Goal: Task Accomplishment & Management: Manage account settings

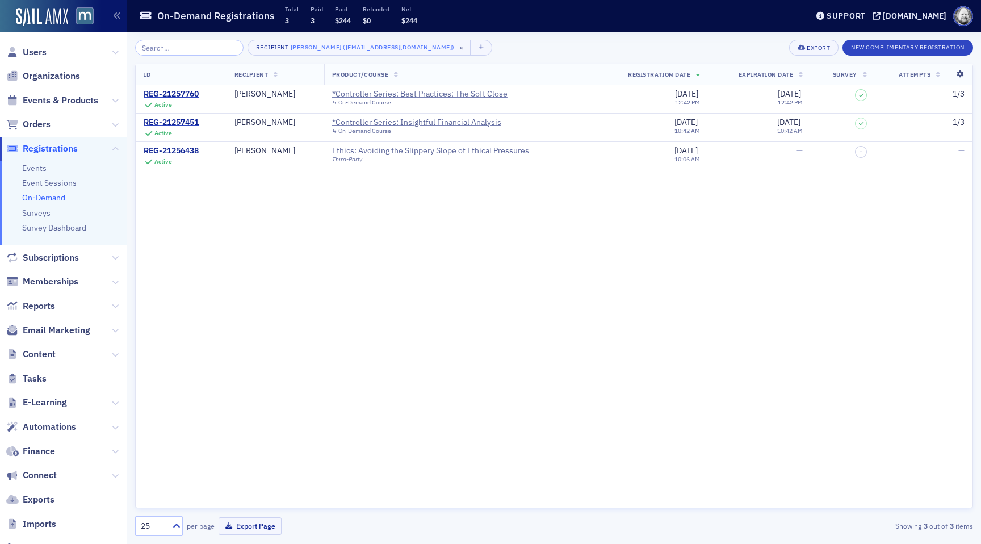
click at [960, 71] on icon at bounding box center [960, 74] width 23 height 7
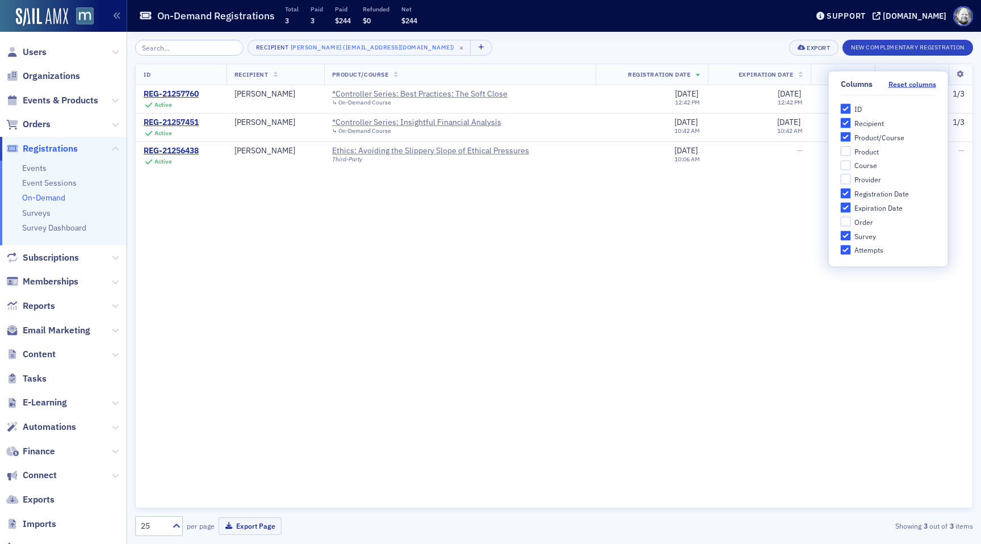
click at [486, 233] on div "ID Recipient Product/Course Registration Date Expiration Date Survey Attempts R…" at bounding box center [554, 286] width 838 height 444
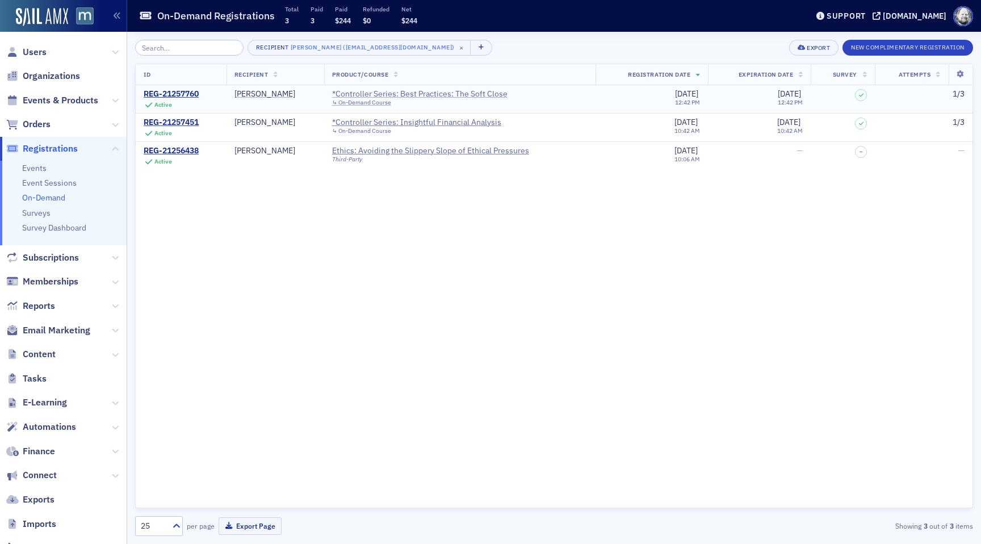
click at [380, 95] on div "*Controller Series: Best Practices: The Soft Close" at bounding box center [419, 94] width 175 height 10
click at [387, 120] on div "*Controller Series: Insightful Financial Analysis" at bounding box center [416, 123] width 169 height 10
click at [388, 148] on div "Ethics: Avoiding the Slippery Slope of Ethical Pressures" at bounding box center [430, 151] width 197 height 10
click at [266, 94] on div "[PERSON_NAME]" at bounding box center [264, 94] width 61 height 10
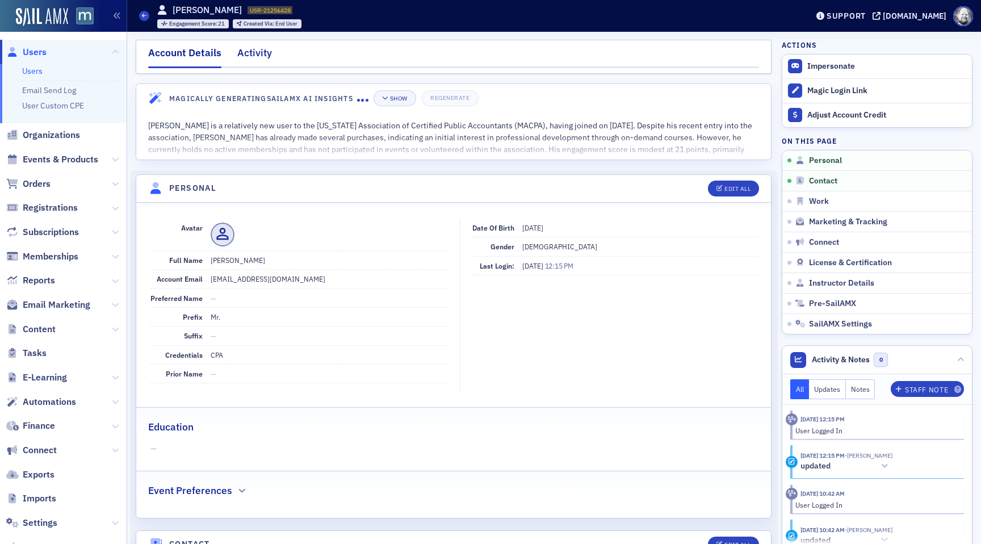
click at [257, 52] on div "Activity" at bounding box center [254, 55] width 35 height 21
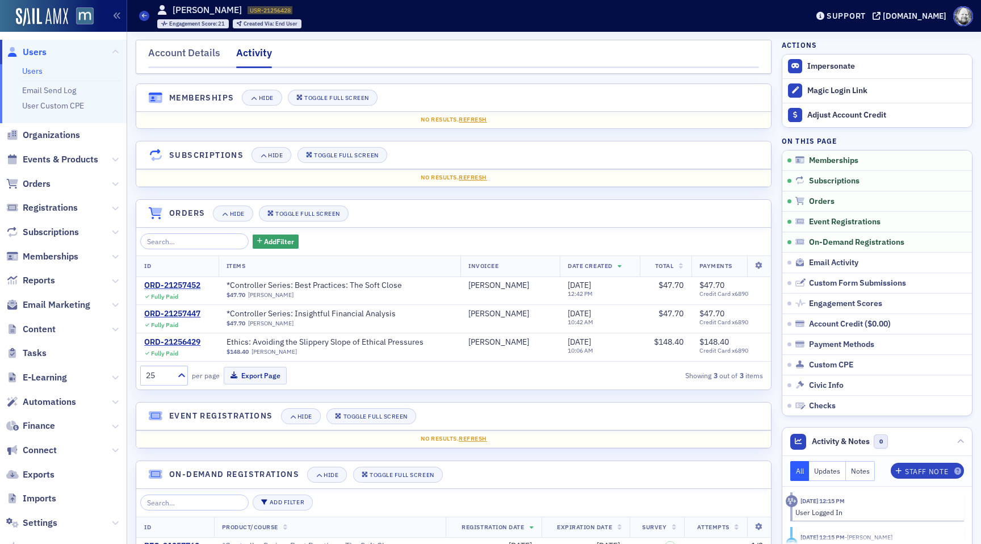
drag, startPoint x: 173, startPoint y: 9, endPoint x: 233, endPoint y: 12, distance: 59.7
click at [233, 11] on h1 "[PERSON_NAME]" at bounding box center [207, 10] width 69 height 12
copy h1 "[PERSON_NAME]"
click at [171, 287] on div "ORD-21257452" at bounding box center [172, 285] width 56 height 10
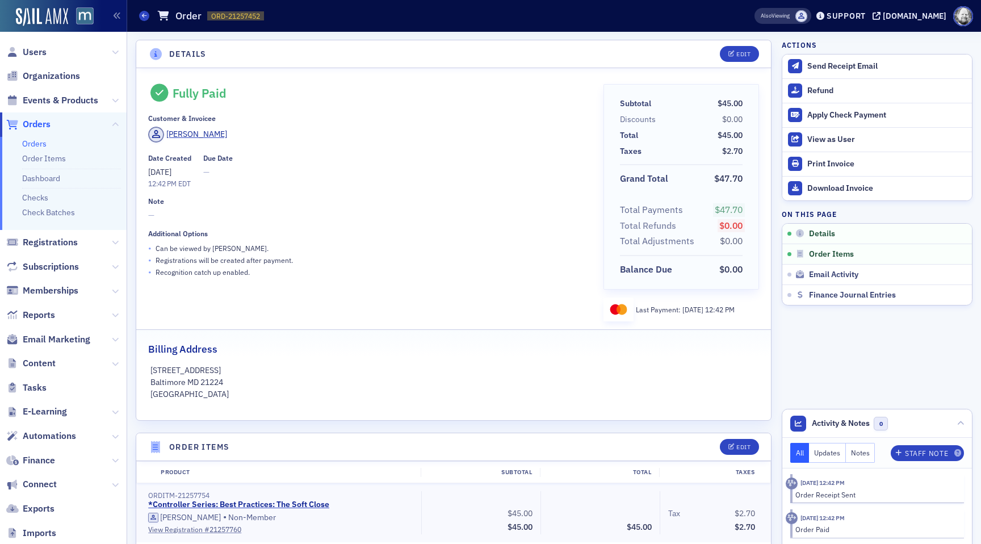
click at [807, 13] on span at bounding box center [801, 16] width 12 height 12
click at [744, 55] on div "Edit" at bounding box center [743, 54] width 14 height 6
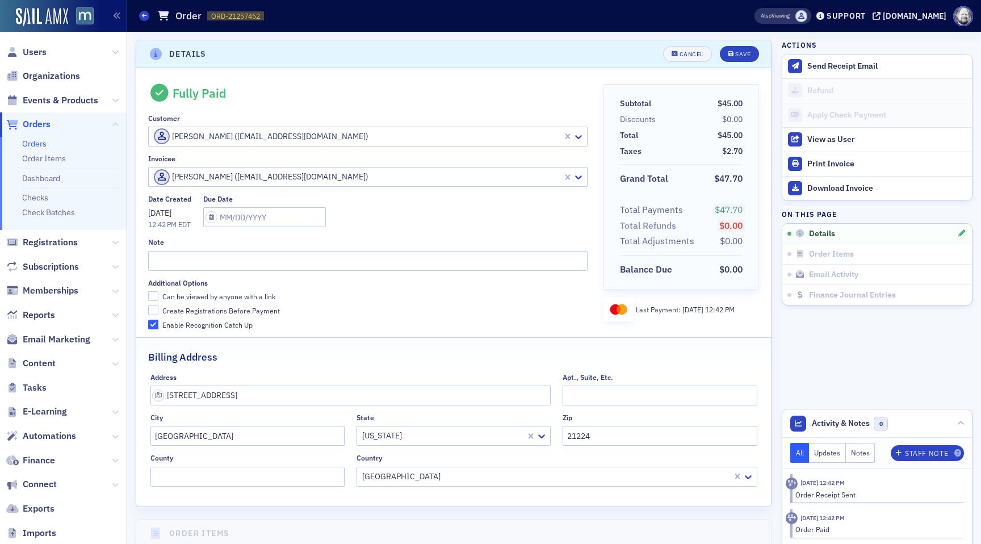
scroll to position [2, 0]
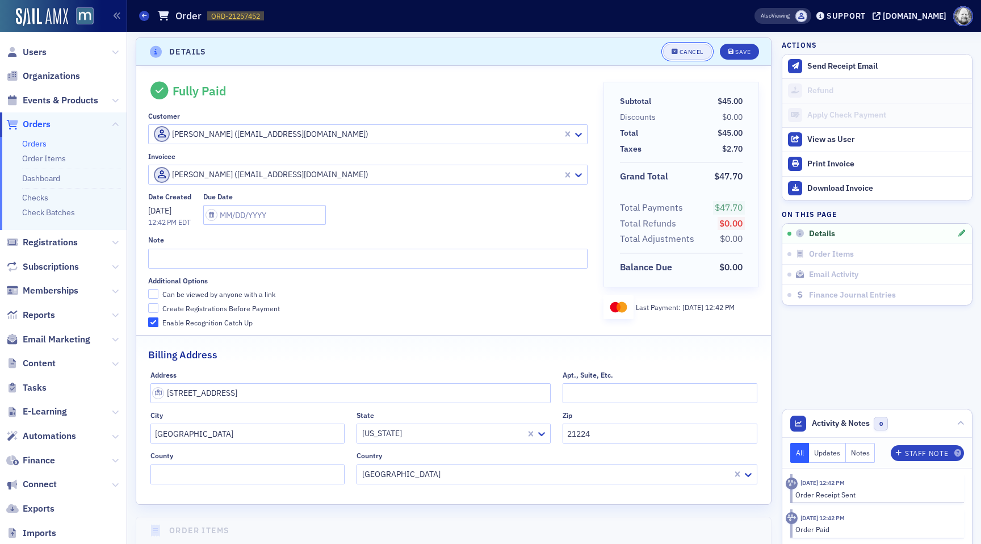
click at [690, 54] on div "Cancel" at bounding box center [691, 52] width 24 height 6
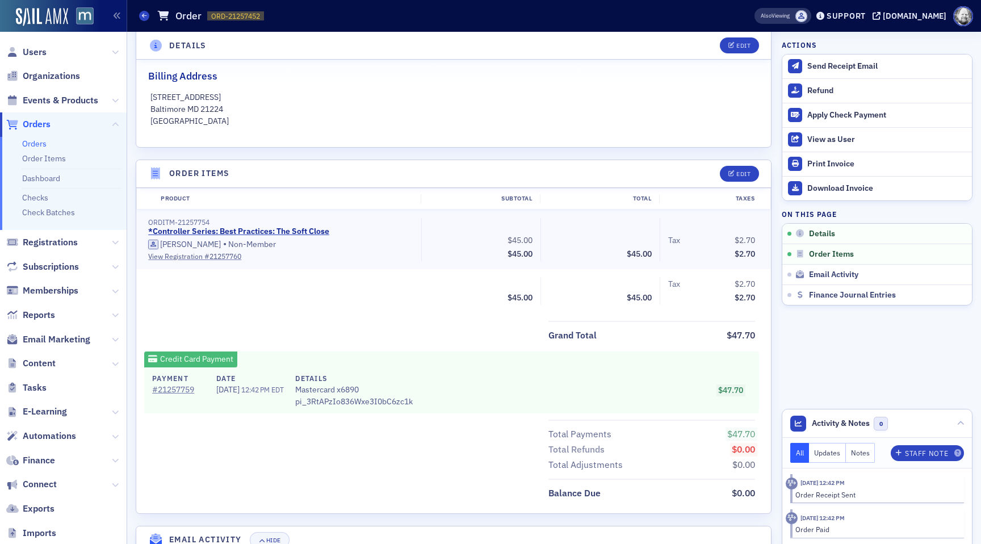
scroll to position [314, 0]
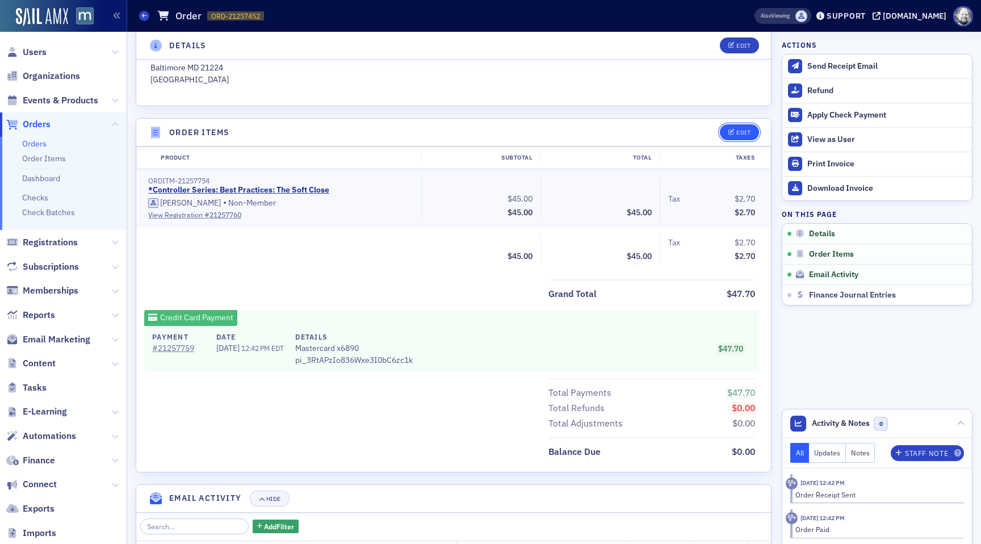
click at [736, 129] on div "Edit" at bounding box center [743, 132] width 14 height 6
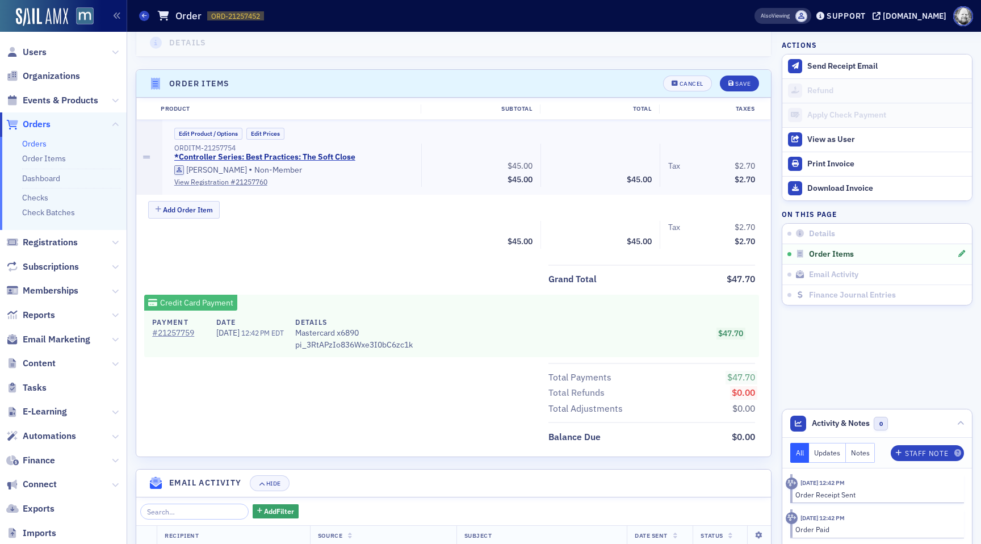
scroll to position [395, 0]
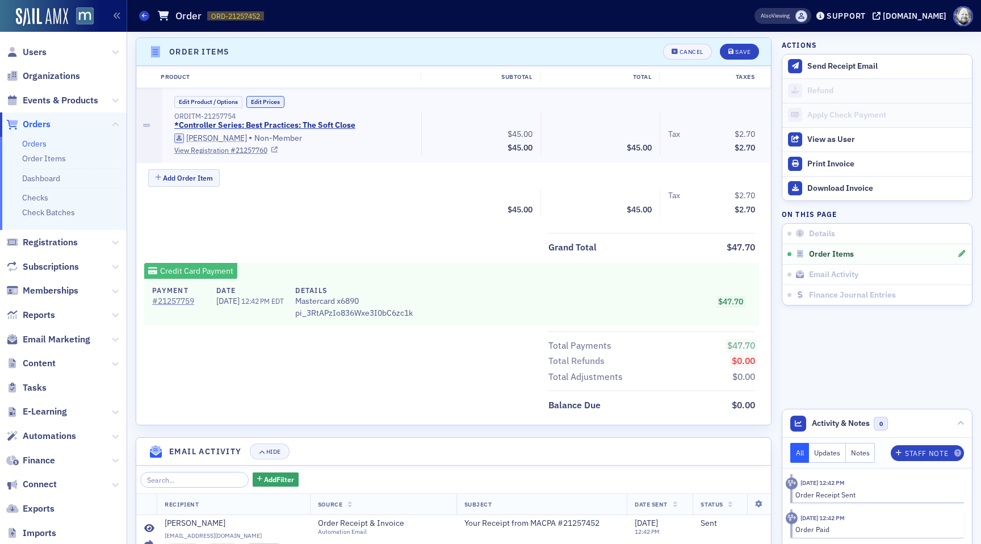
click at [265, 100] on button "Edit Prices" at bounding box center [265, 102] width 38 height 12
drag, startPoint x: 511, startPoint y: 129, endPoint x: 560, endPoint y: 130, distance: 49.4
click at [561, 129] on div "ORDITM-21257754 *Controller Series: Best Practices: The Soft Close (Custom Pric…" at bounding box center [464, 133] width 597 height 43
type input "90.00"
click at [570, 191] on div "Total $90.00" at bounding box center [599, 203] width 119 height 28
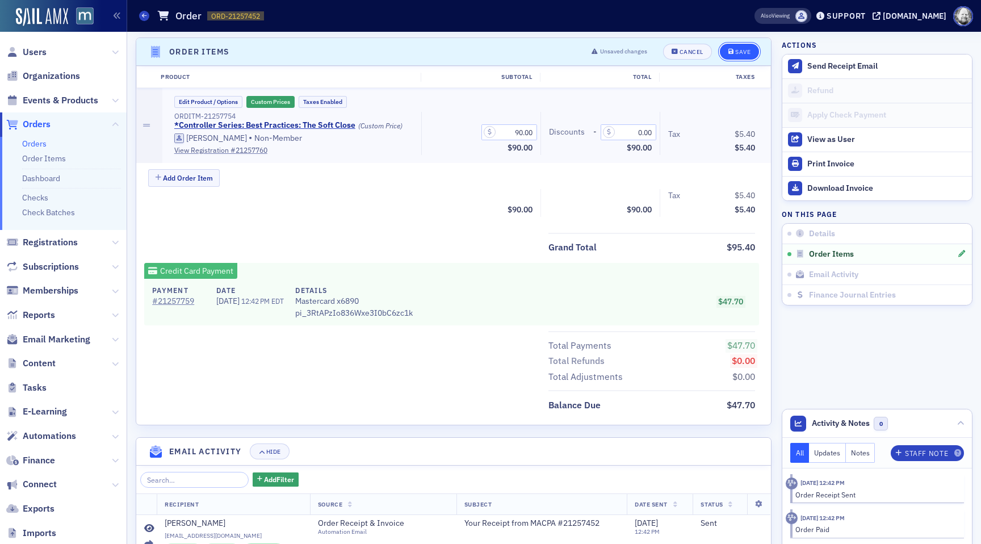
click at [736, 51] on div "Save" at bounding box center [742, 52] width 15 height 6
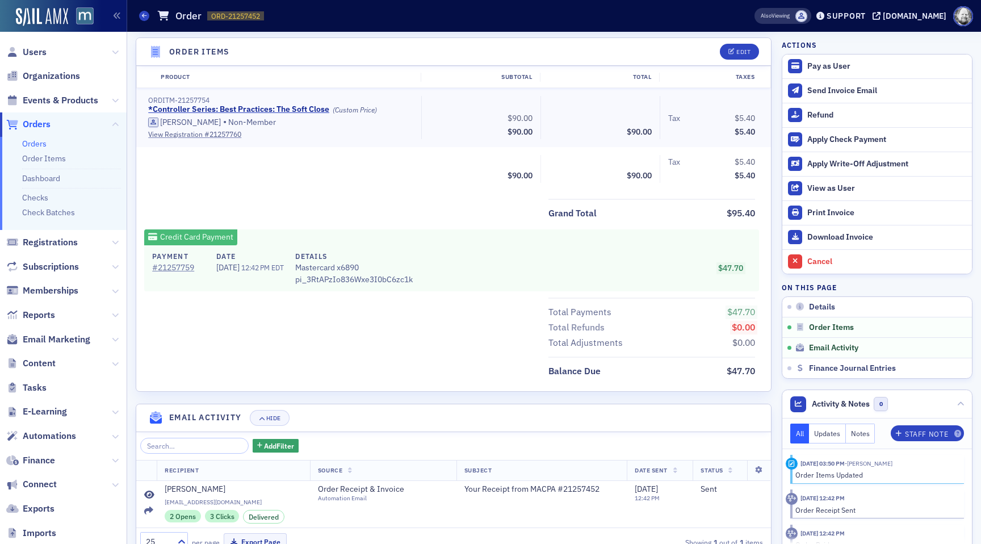
click at [668, 250] on div "Payment # 21257759 Date 8/6/2025 12:42 PM EDT Details Mastercard x6890 pi_3RtAP…" at bounding box center [451, 268] width 615 height 46
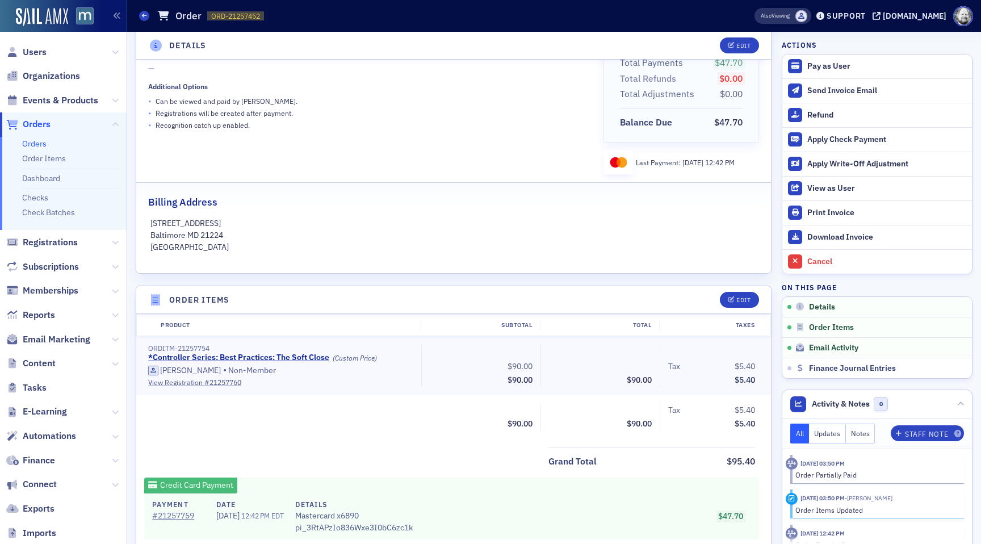
scroll to position [344, 0]
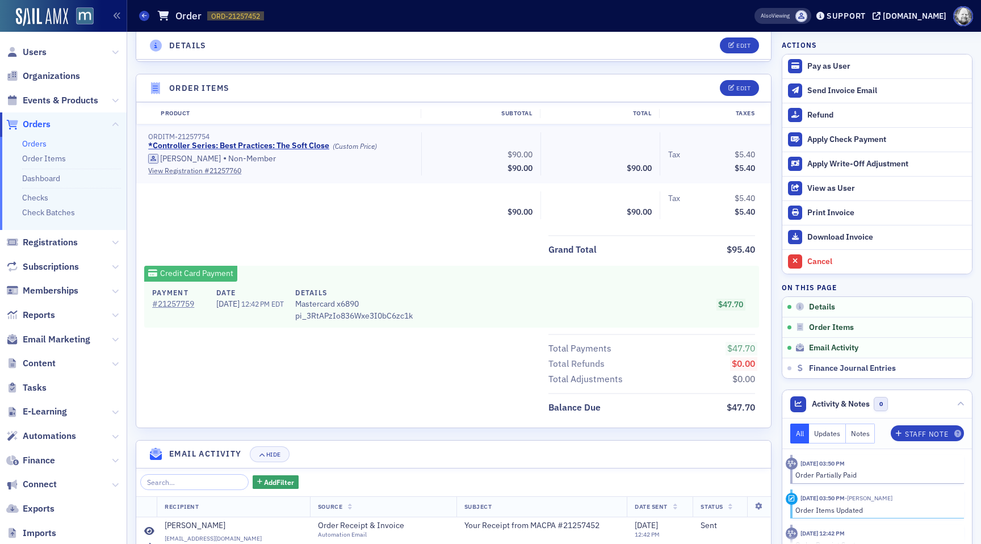
scroll to position [360, 0]
click at [519, 298] on div "$47.70" at bounding box center [592, 303] width 334 height 34
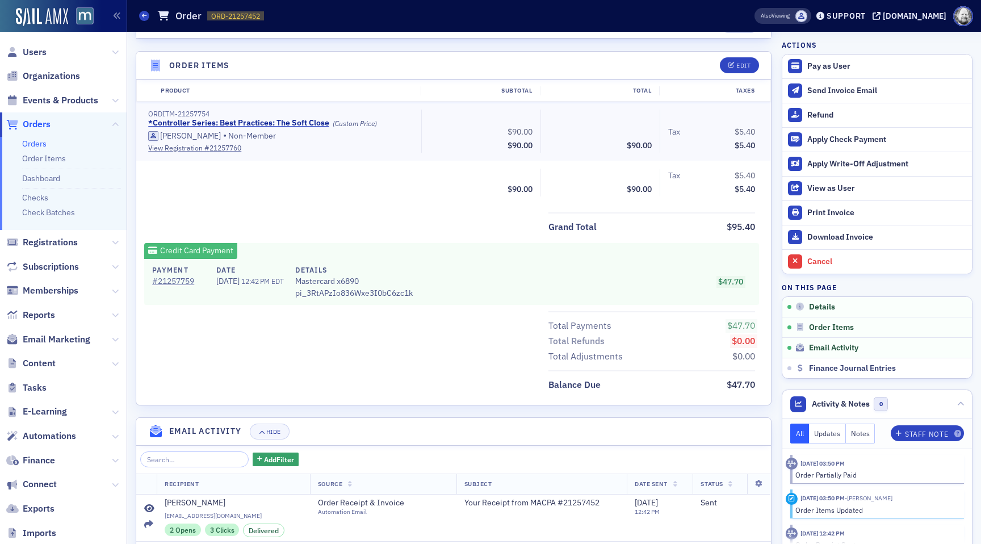
scroll to position [468, 0]
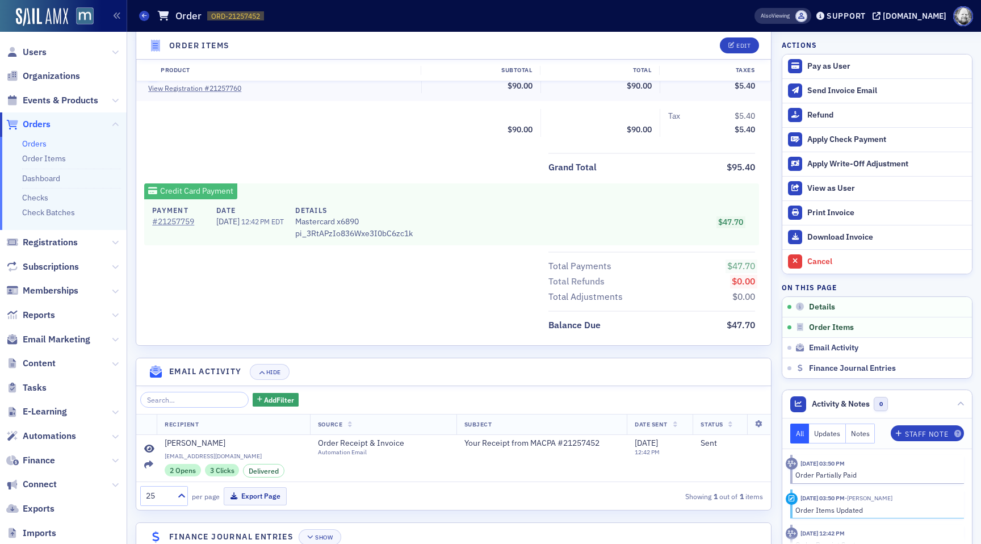
scroll to position [468, 0]
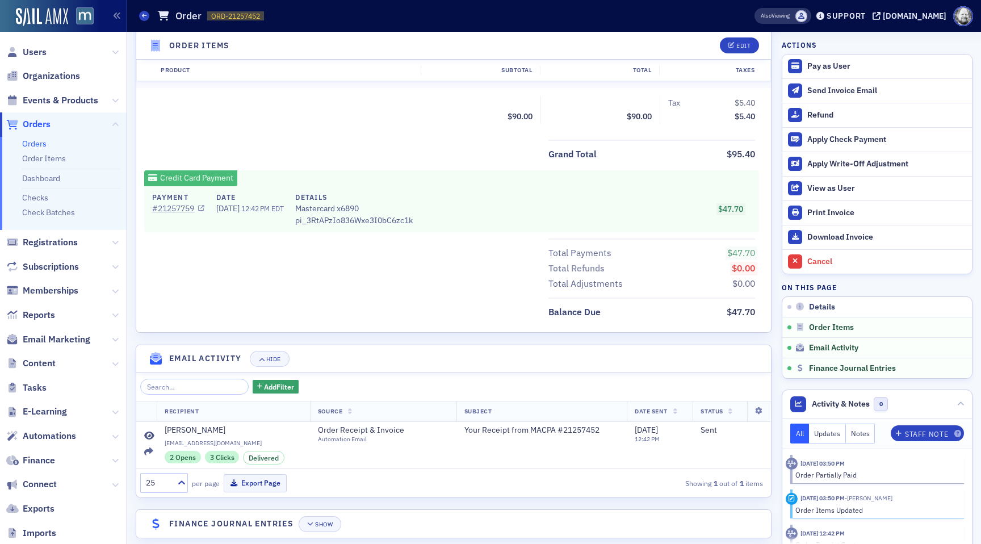
click at [172, 207] on link "# 21257759" at bounding box center [178, 209] width 52 height 12
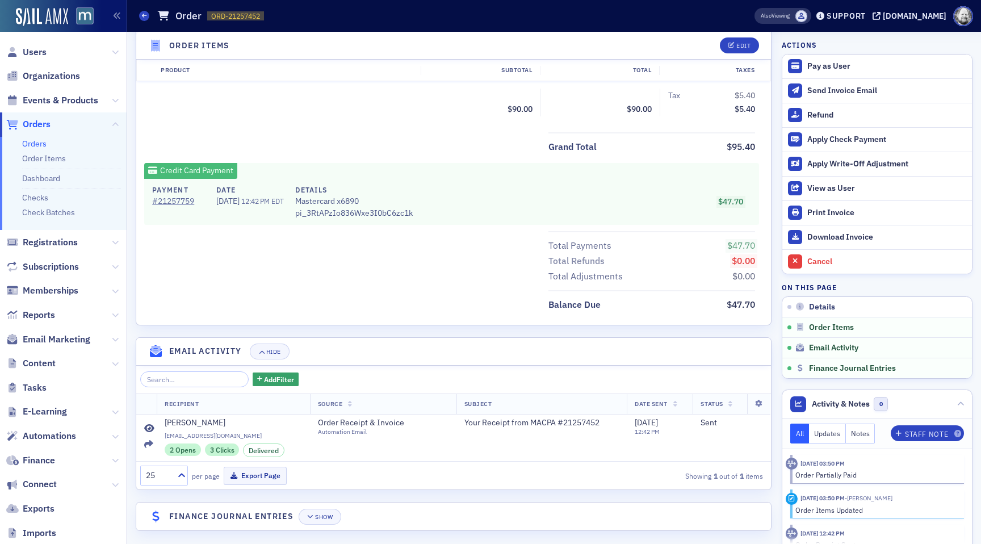
scroll to position [468, 0]
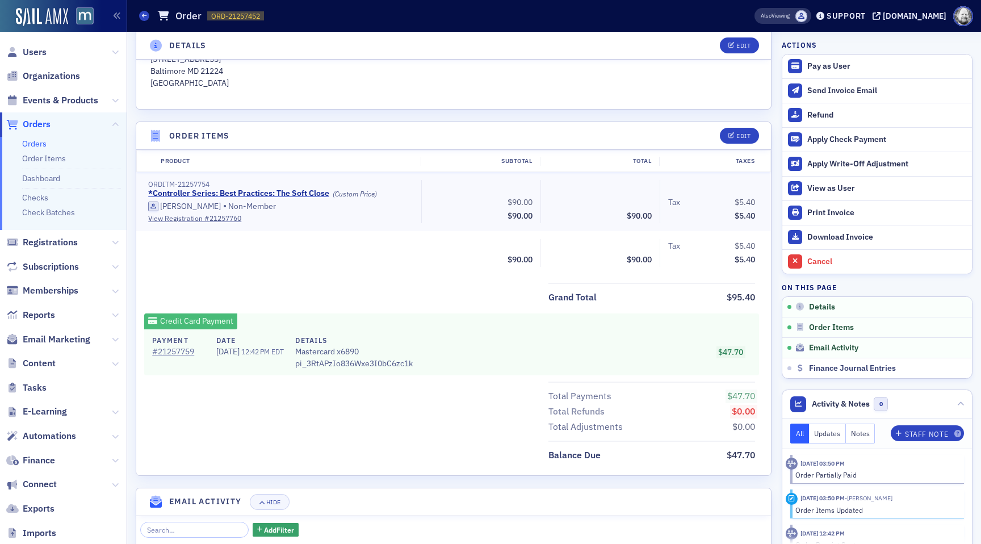
scroll to position [399, 0]
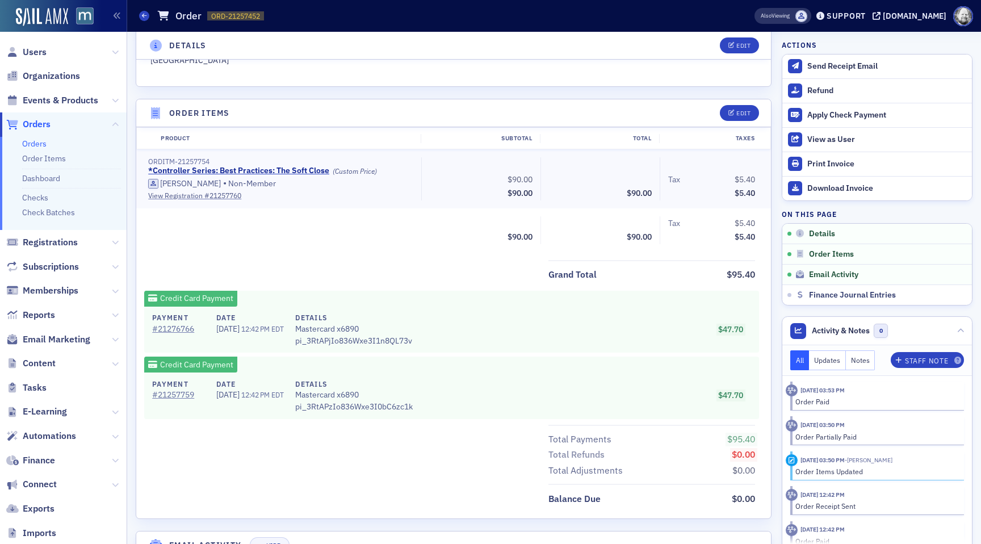
scroll to position [366, 0]
click at [826, 91] on div "Refund" at bounding box center [886, 91] width 159 height 10
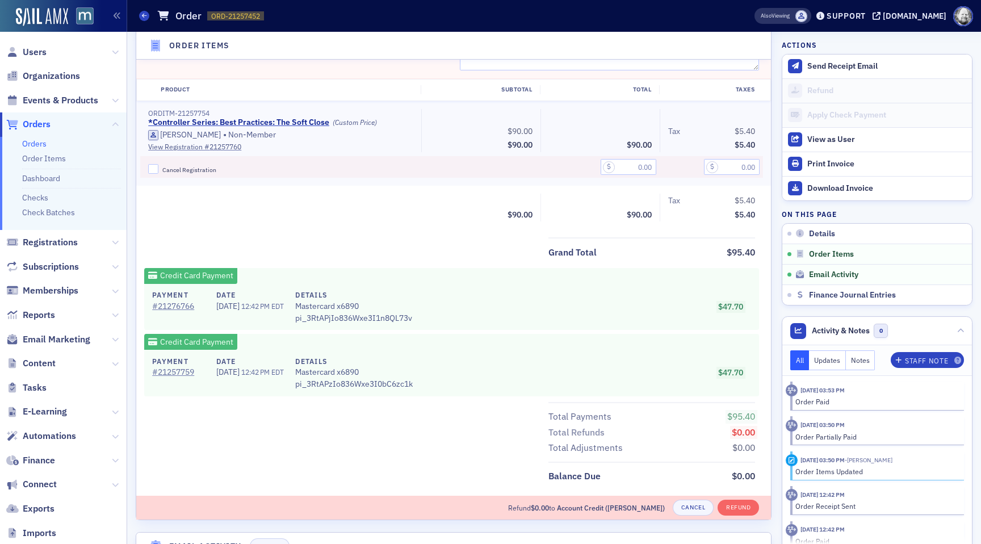
scroll to position [527, 0]
drag, startPoint x: 632, startPoint y: 165, endPoint x: 649, endPoint y: 165, distance: 16.5
click at [649, 165] on input "text" at bounding box center [629, 165] width 56 height 16
type input "45.00"
click at [572, 202] on div "Total $90.00" at bounding box center [599, 206] width 119 height 28
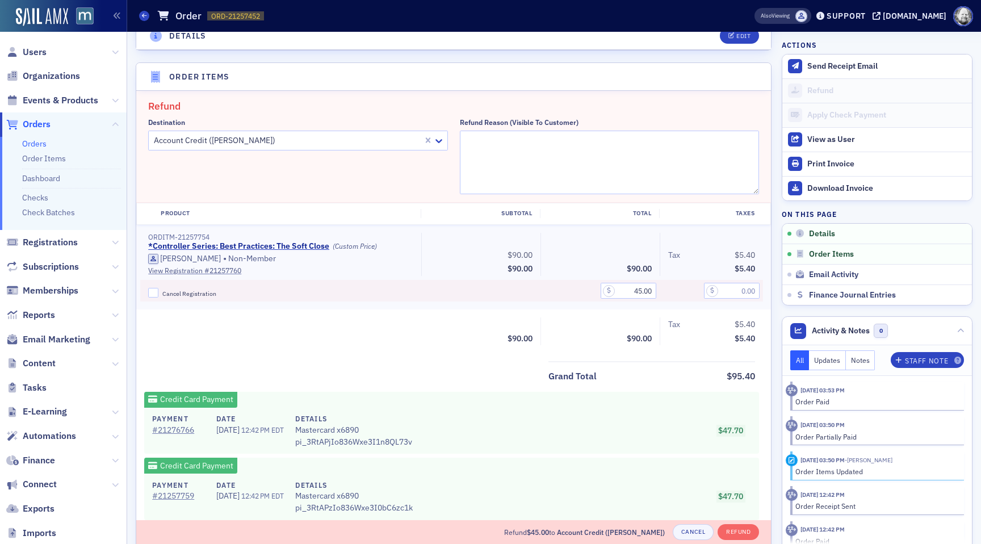
scroll to position [397, 0]
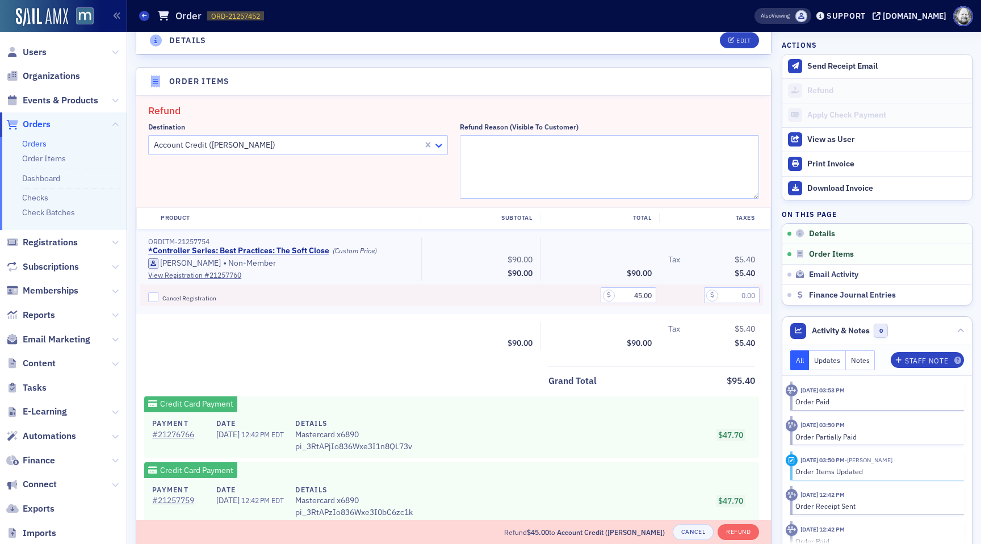
click at [437, 143] on icon at bounding box center [438, 145] width 11 height 11
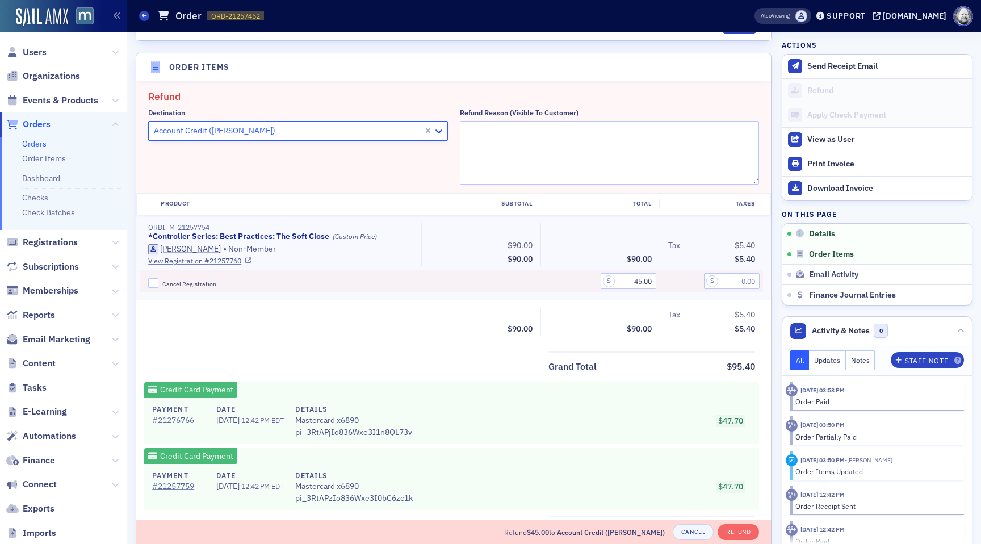
scroll to position [413, 0]
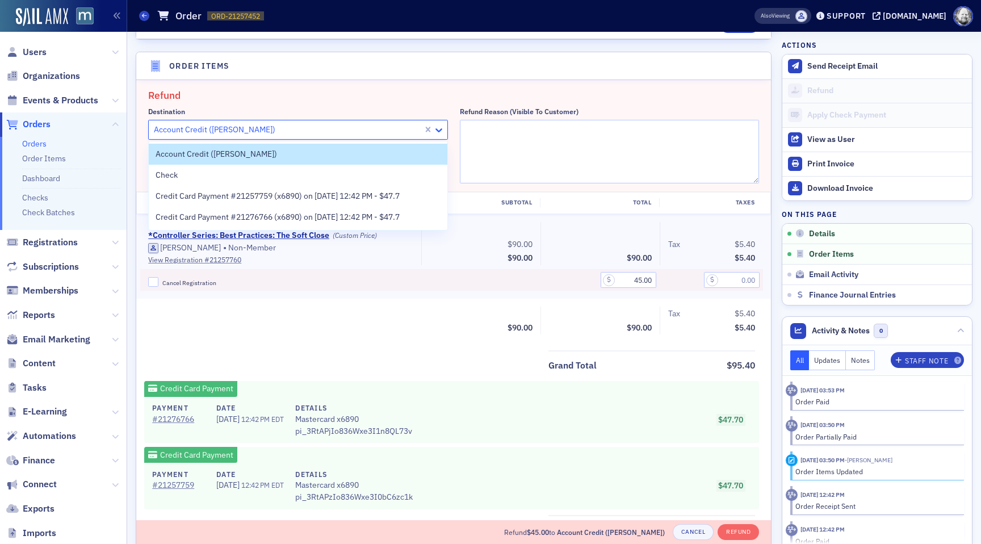
click at [438, 132] on icon at bounding box center [438, 129] width 11 height 11
click at [385, 216] on span "Credit Card Payment #21276766 (x6890) on 8/6/2025 12:42 PM - $47.7" at bounding box center [278, 217] width 244 height 12
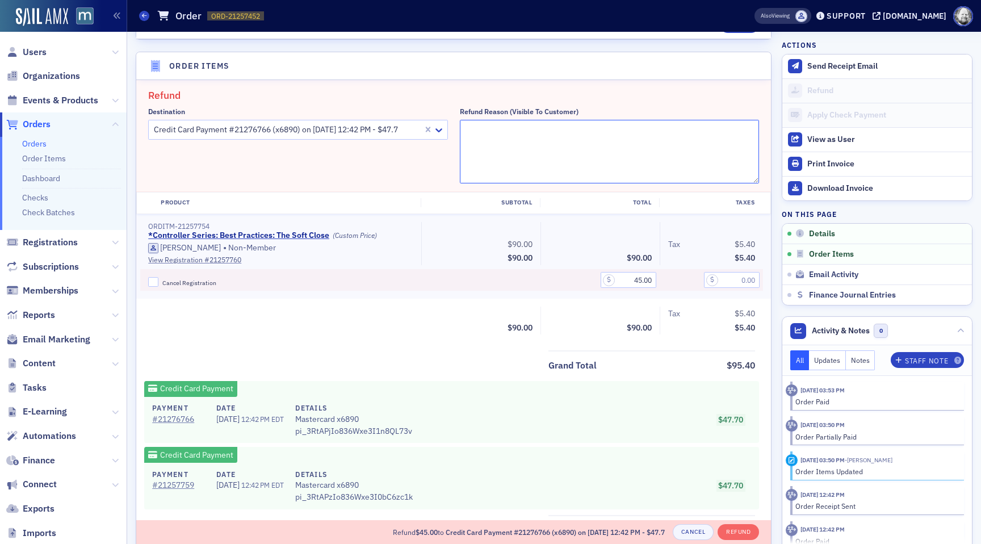
click at [513, 143] on textarea "Refund Reason (Visible to Customer)" at bounding box center [610, 152] width 300 height 64
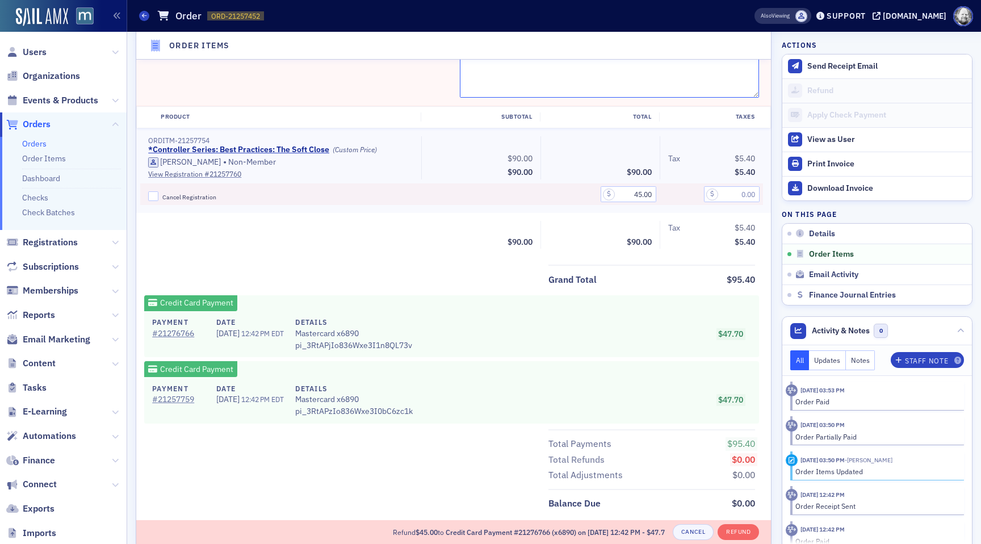
scroll to position [502, 0]
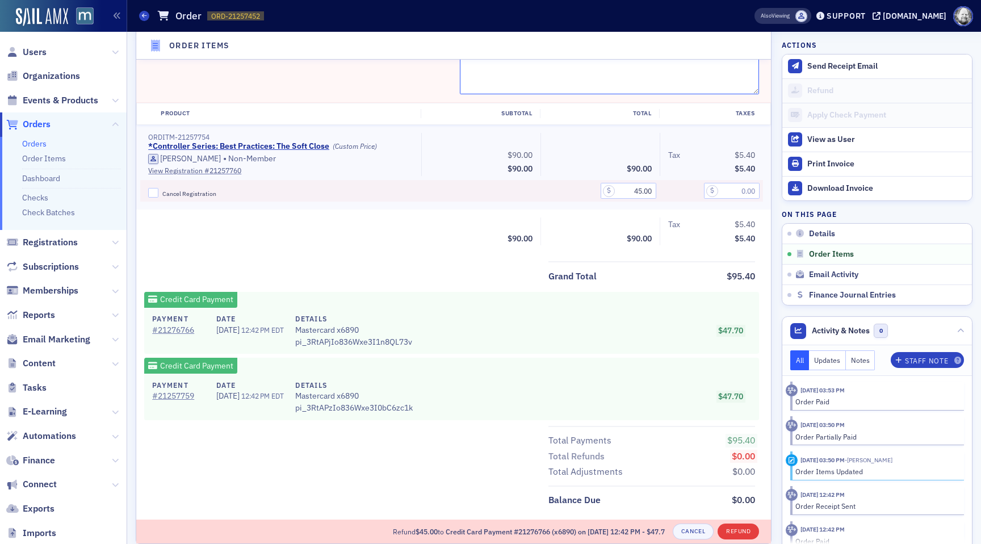
type textarea "Duplicate charge"
click at [743, 526] on button "Refund" at bounding box center [737, 531] width 41 height 16
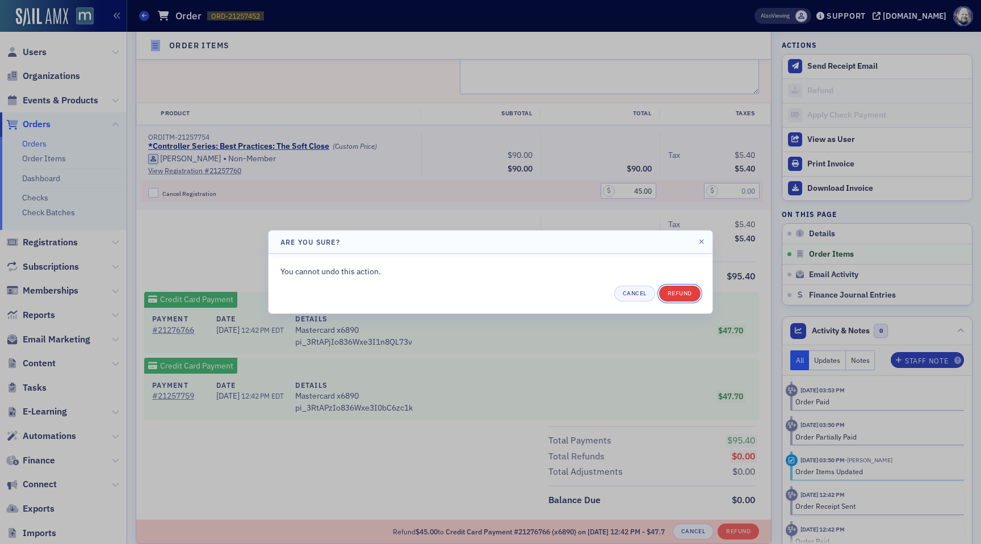
click at [687, 293] on button "Refund" at bounding box center [679, 294] width 41 height 16
